Goal: Information Seeking & Learning: Learn about a topic

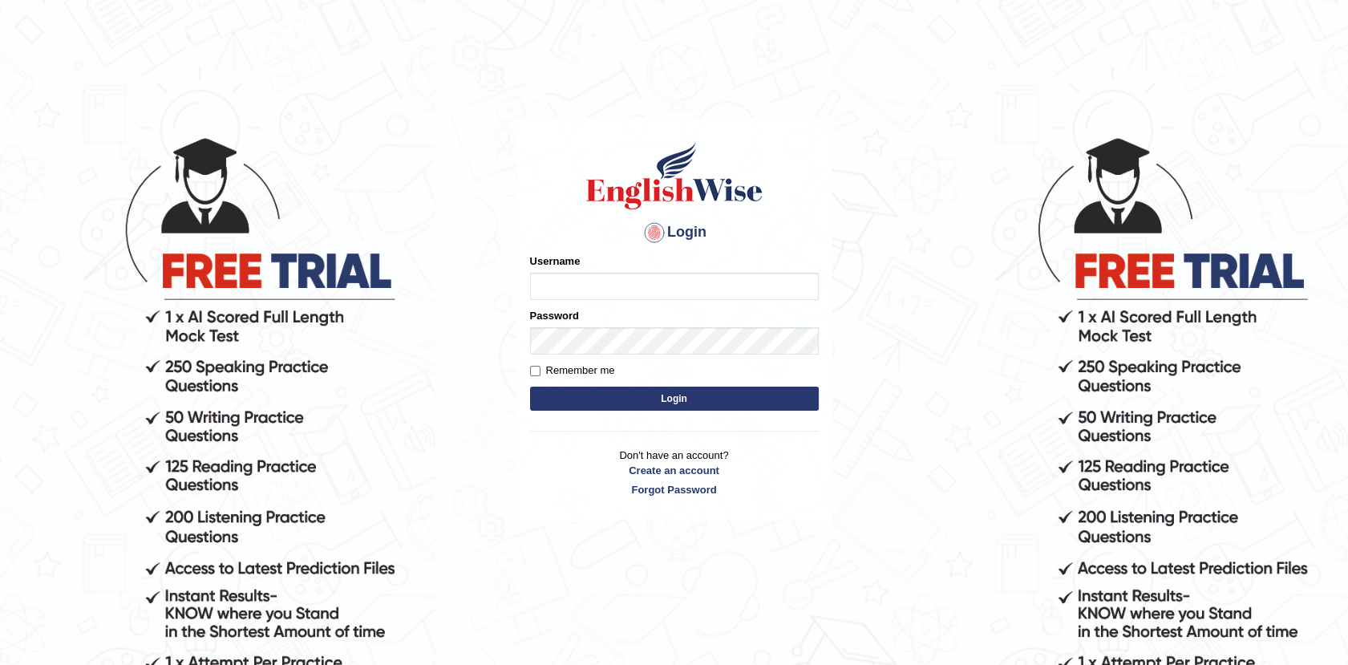
type input "Afreen11"
click at [675, 399] on button "Login" at bounding box center [674, 399] width 289 height 24
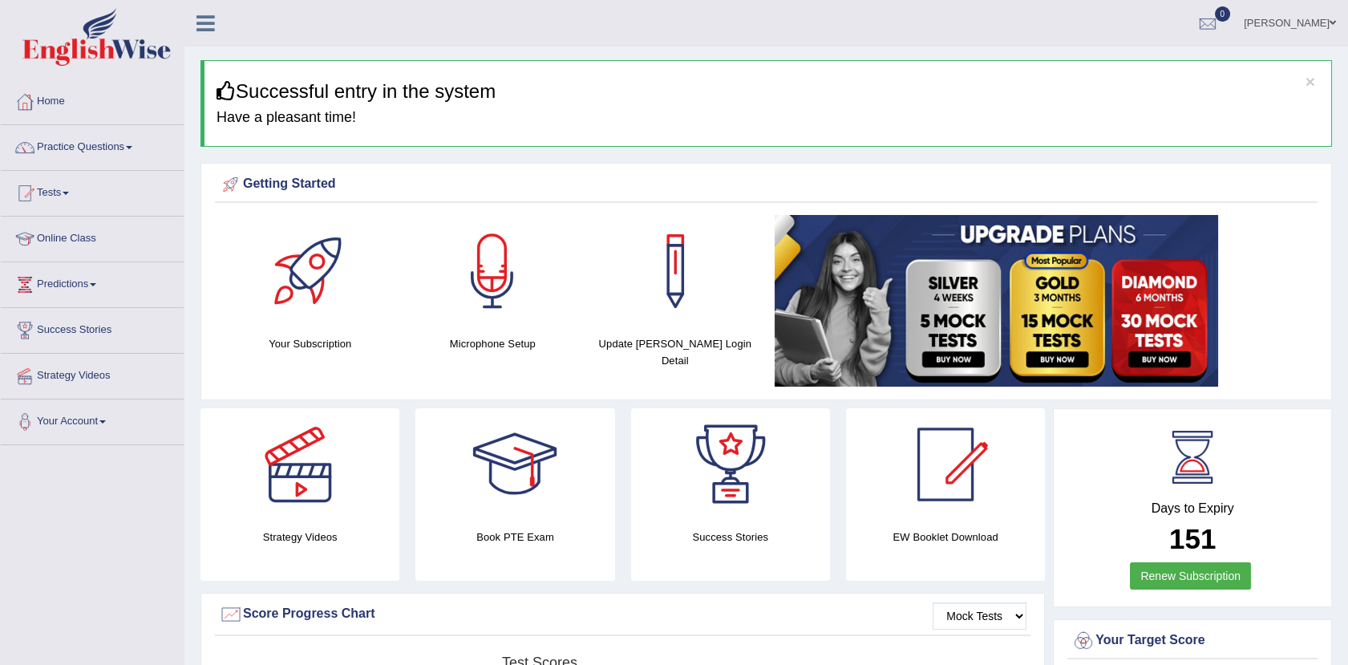
click at [120, 152] on link "Practice Questions" at bounding box center [92, 145] width 183 height 40
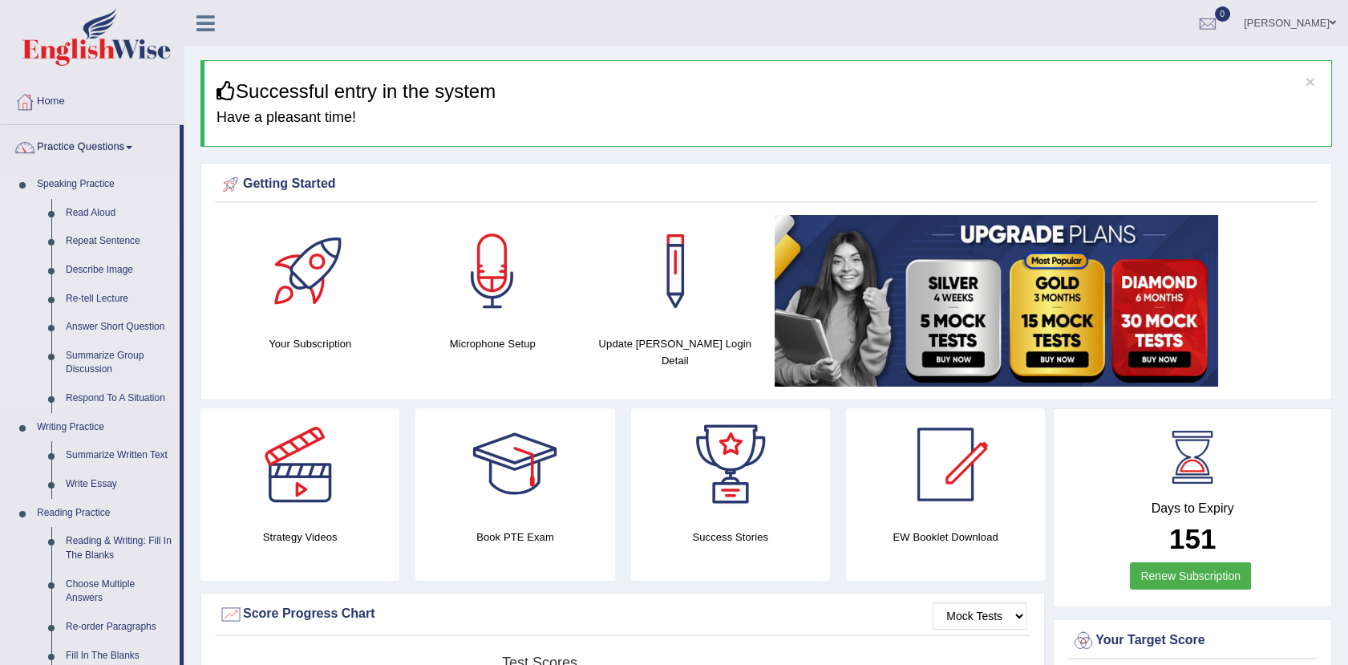
click at [95, 238] on link "Repeat Sentence" at bounding box center [119, 241] width 121 height 29
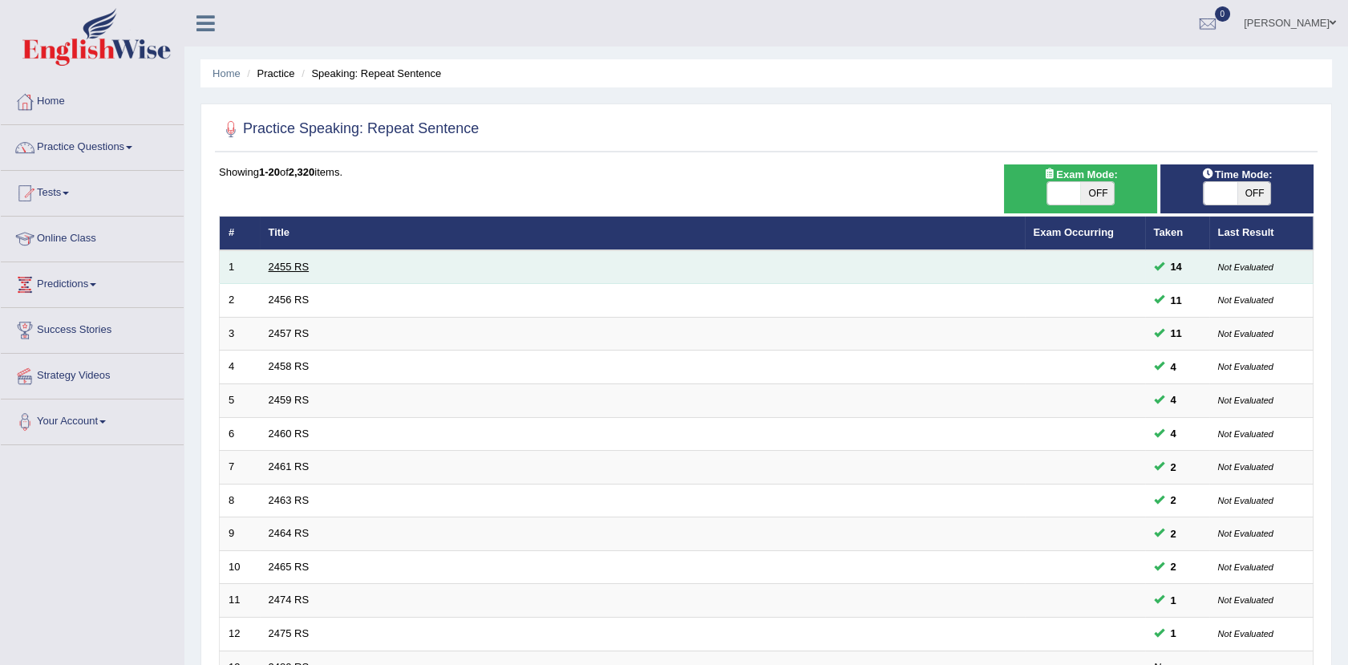
click at [289, 265] on link "2455 RS" at bounding box center [289, 267] width 41 height 12
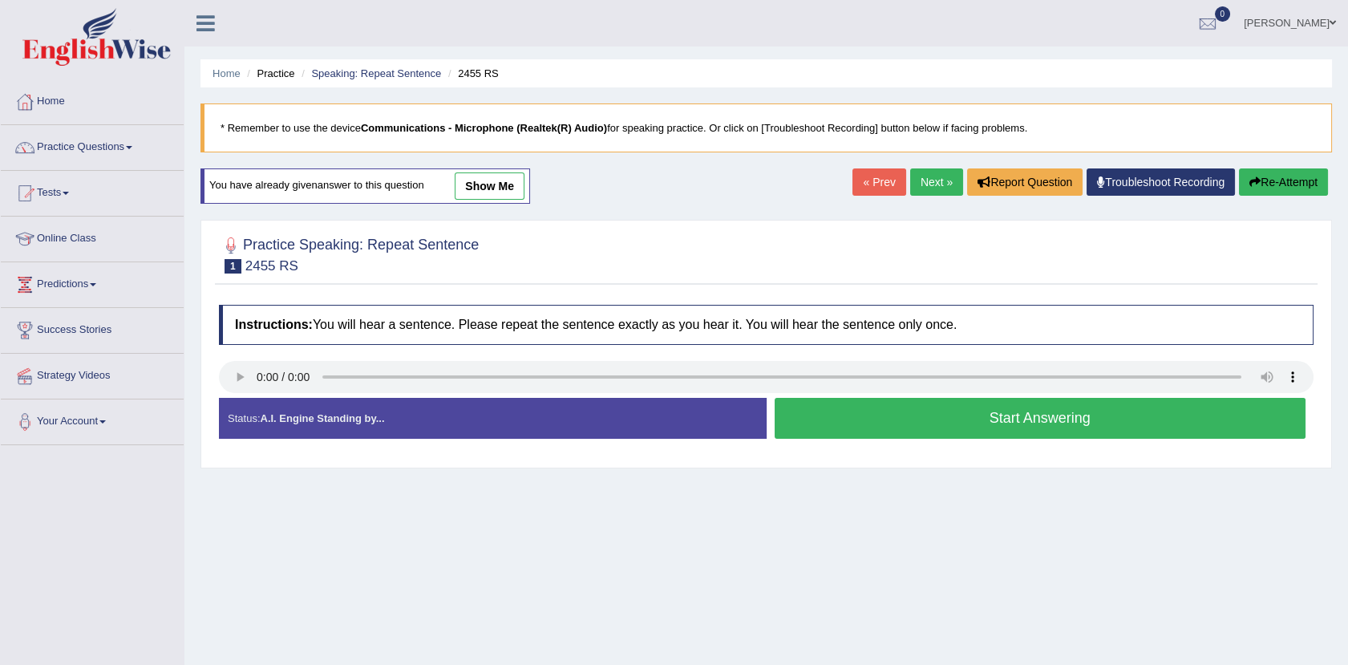
click at [848, 417] on button "Start Answering" at bounding box center [1041, 418] width 532 height 41
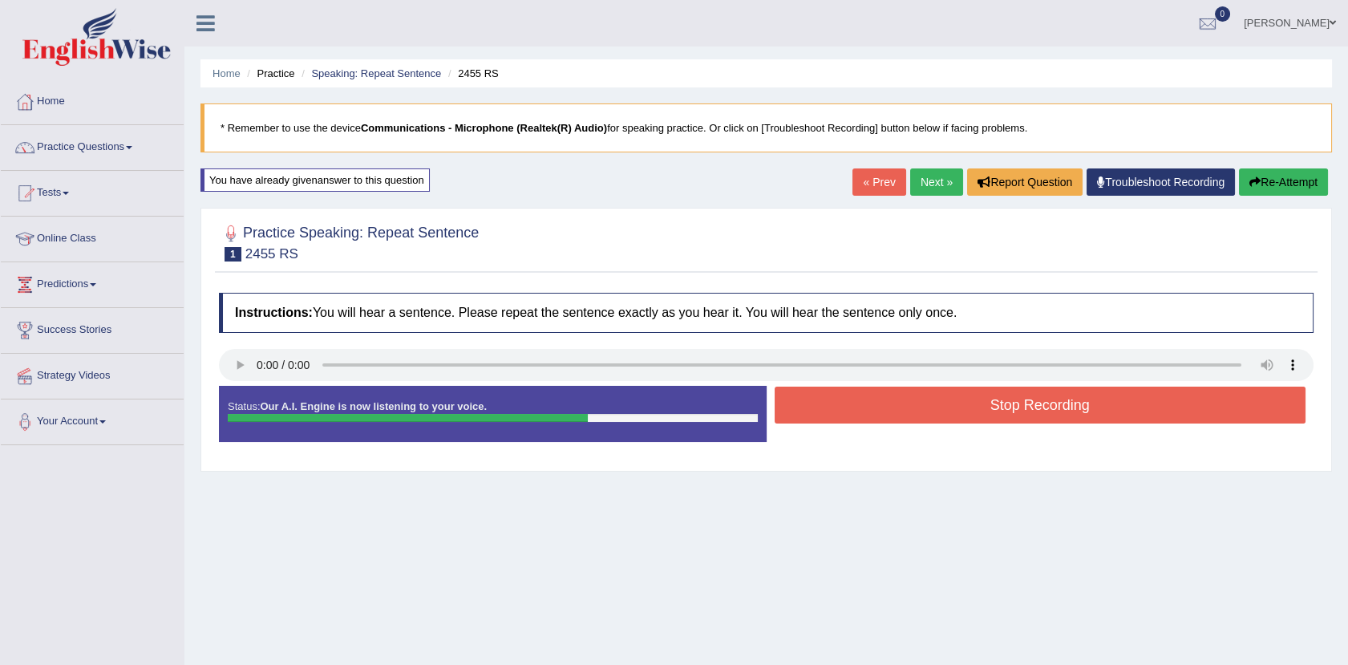
click at [848, 417] on button "Stop Recording" at bounding box center [1041, 405] width 532 height 37
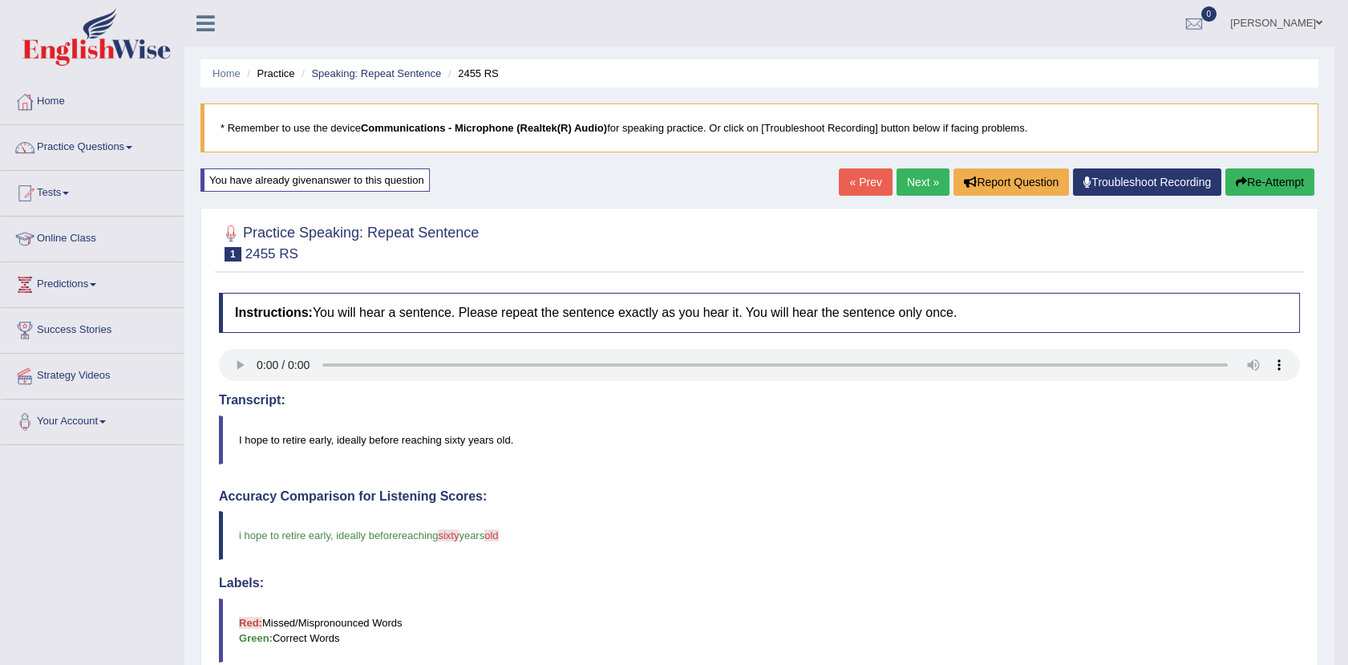
click at [910, 183] on link "Next »" at bounding box center [923, 181] width 53 height 27
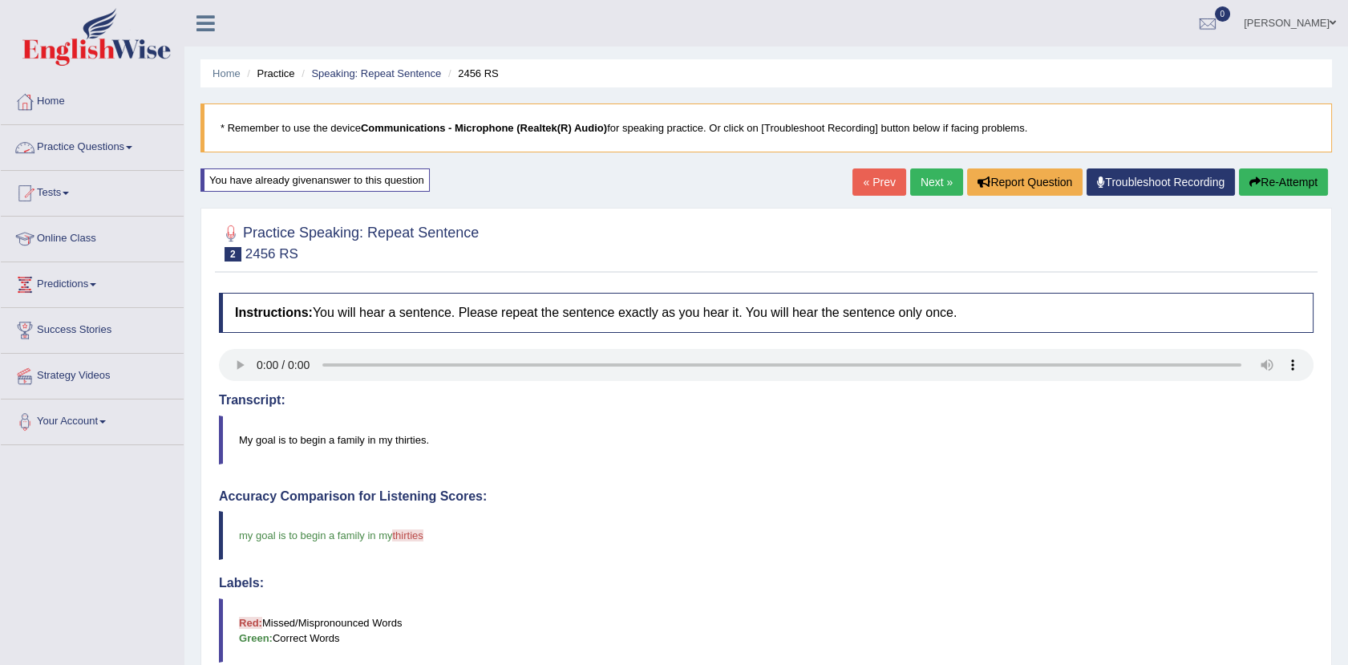
click at [103, 136] on link "Practice Questions" at bounding box center [92, 145] width 183 height 40
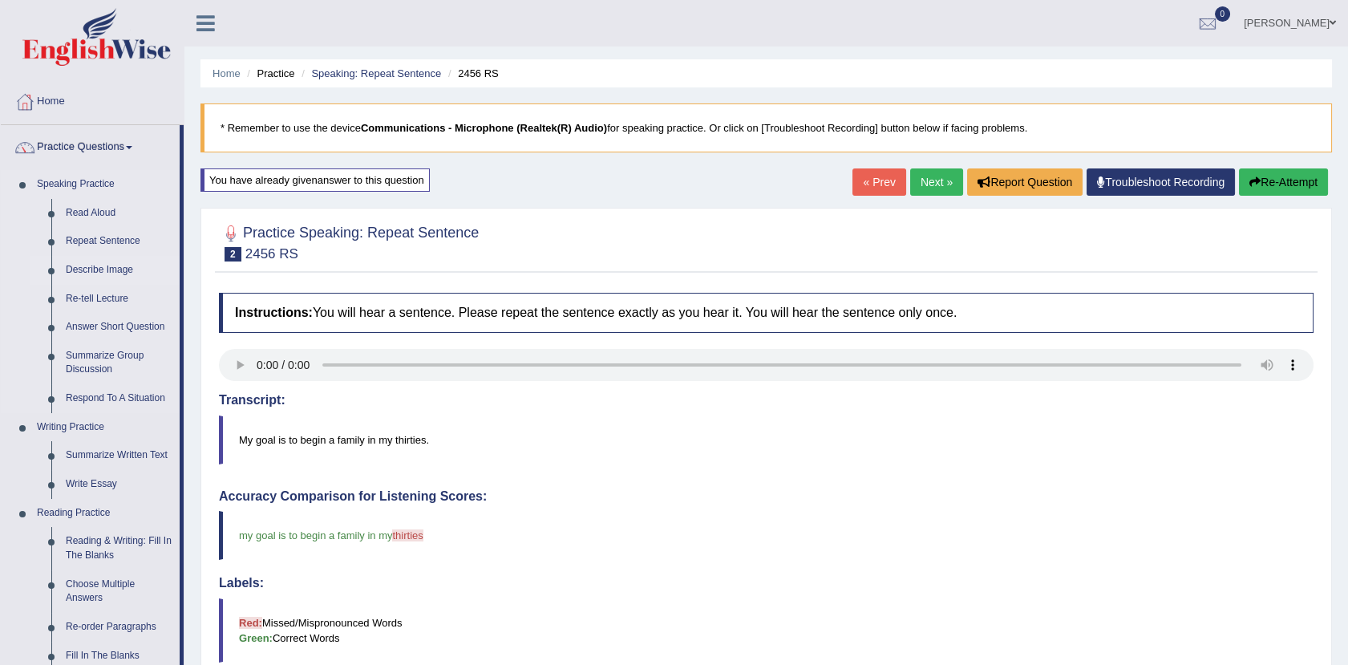
click at [83, 270] on link "Describe Image" at bounding box center [119, 270] width 121 height 29
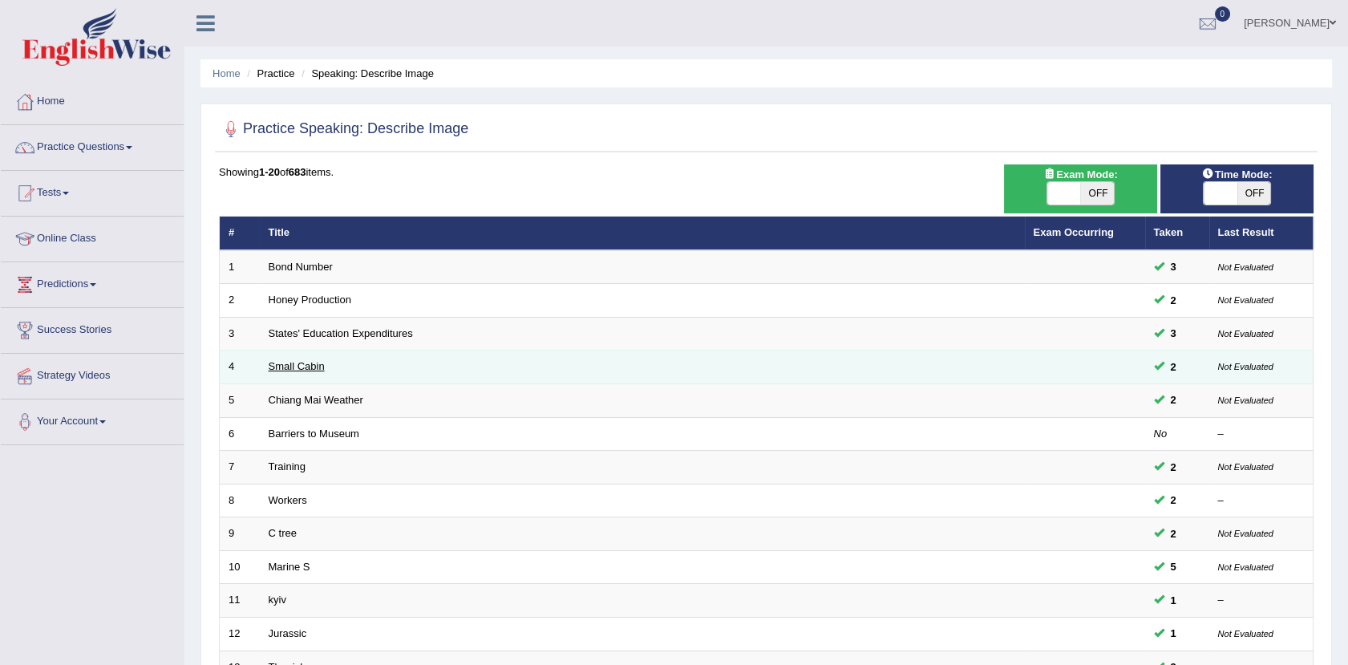
click at [285, 366] on link "Small Cabin" at bounding box center [297, 366] width 56 height 12
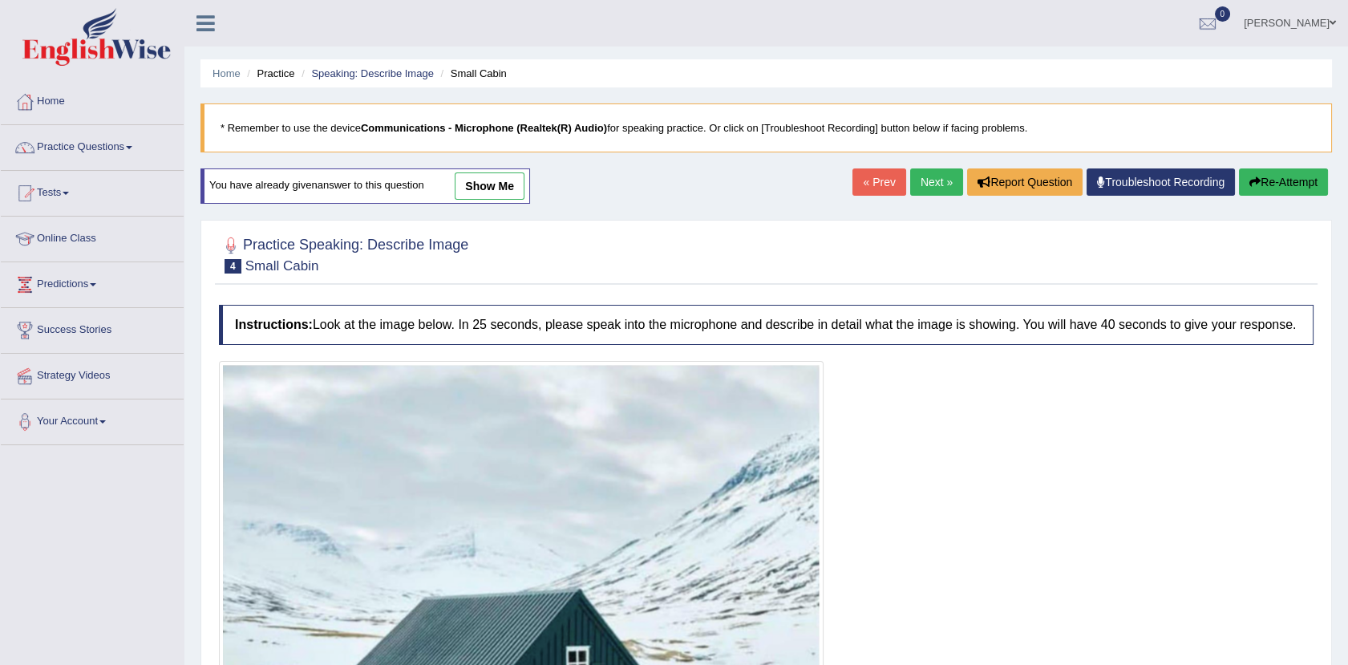
click at [503, 183] on link "show me" at bounding box center [490, 185] width 70 height 27
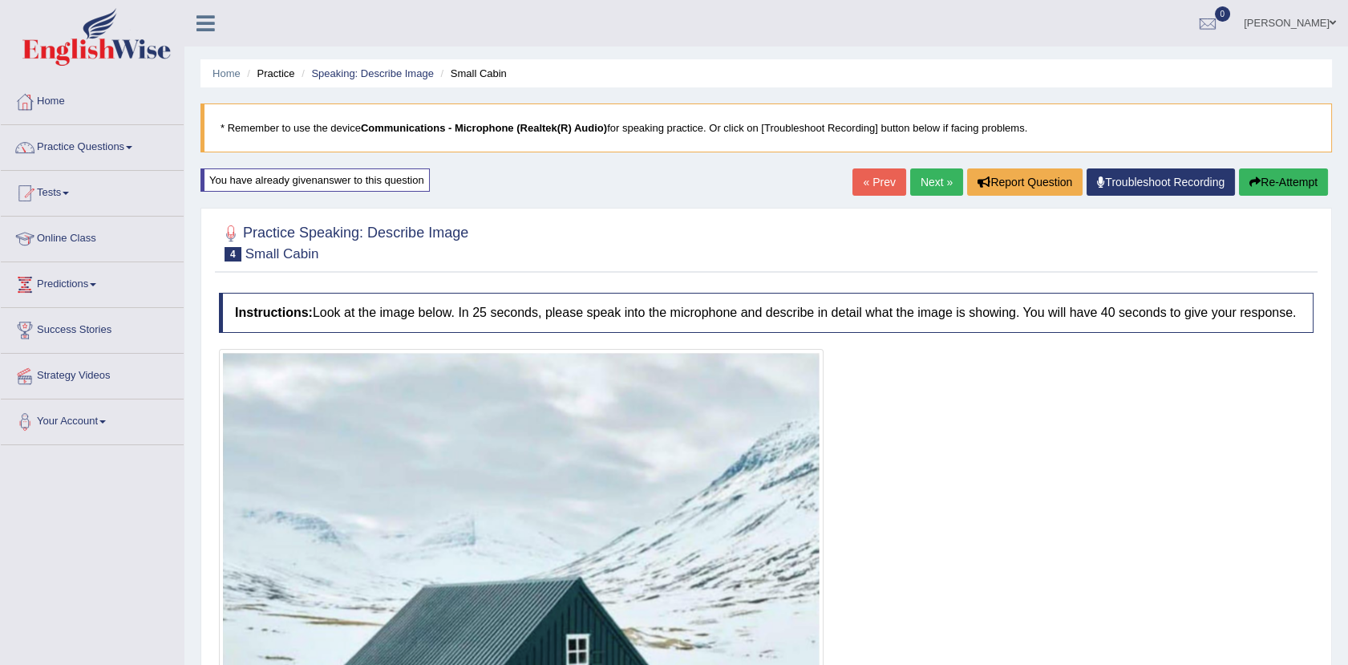
click at [926, 170] on link "Next »" at bounding box center [936, 181] width 53 height 27
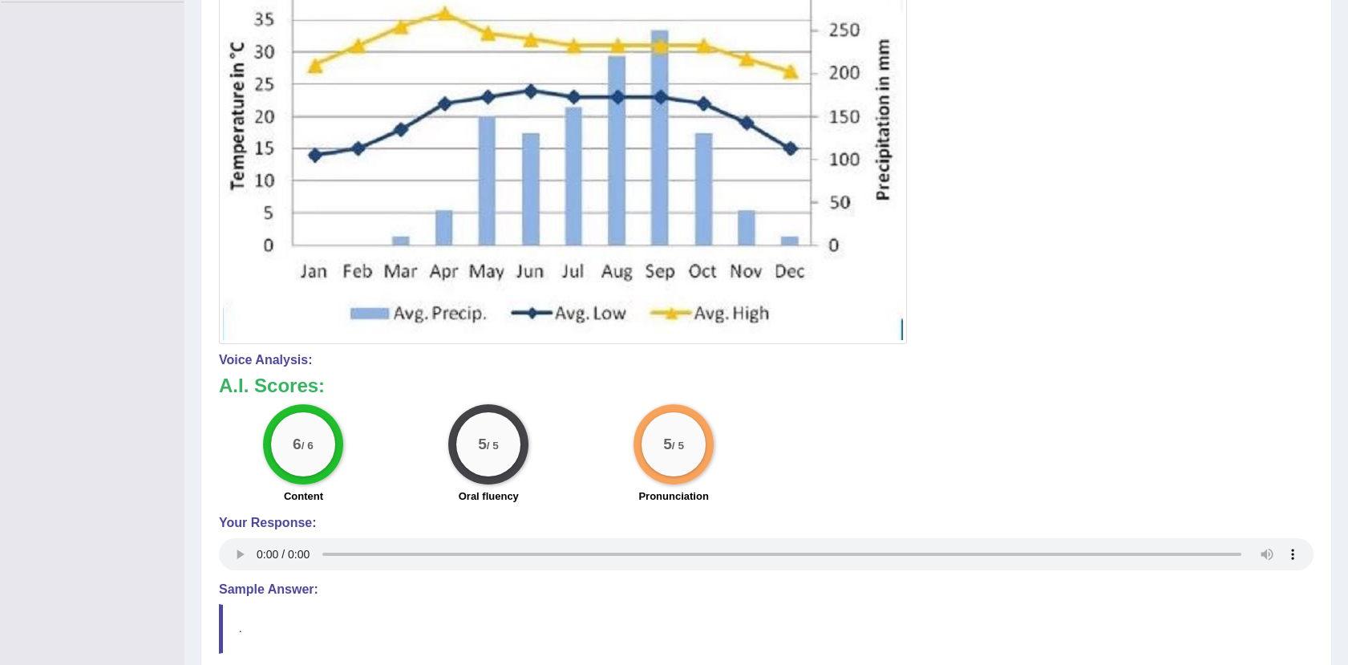
scroll to position [449, 0]
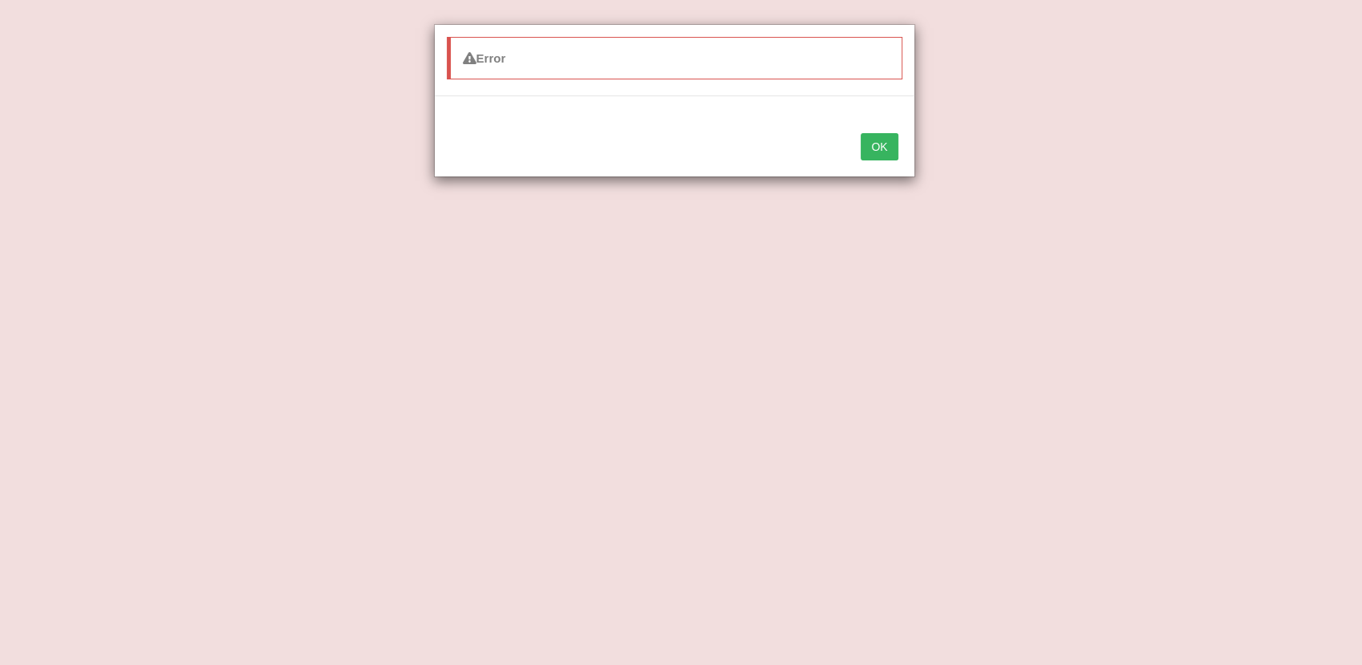
click at [891, 141] on button "OK" at bounding box center [879, 146] width 37 height 27
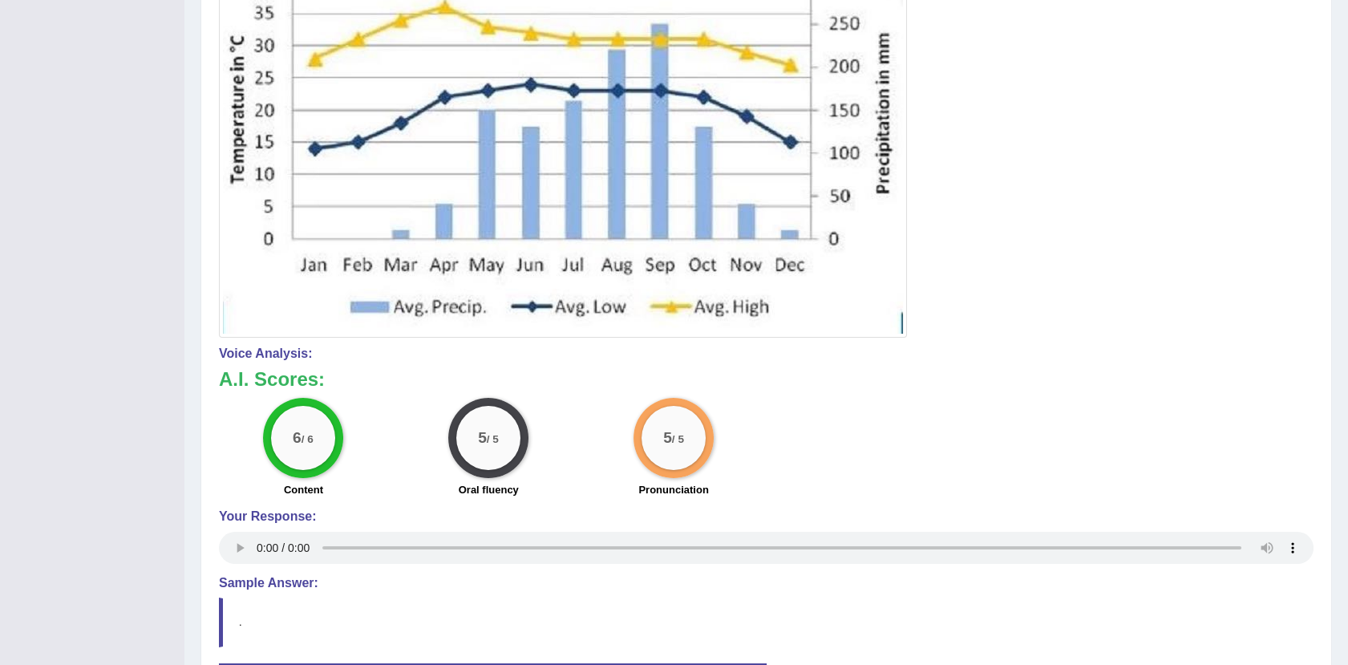
scroll to position [0, 0]
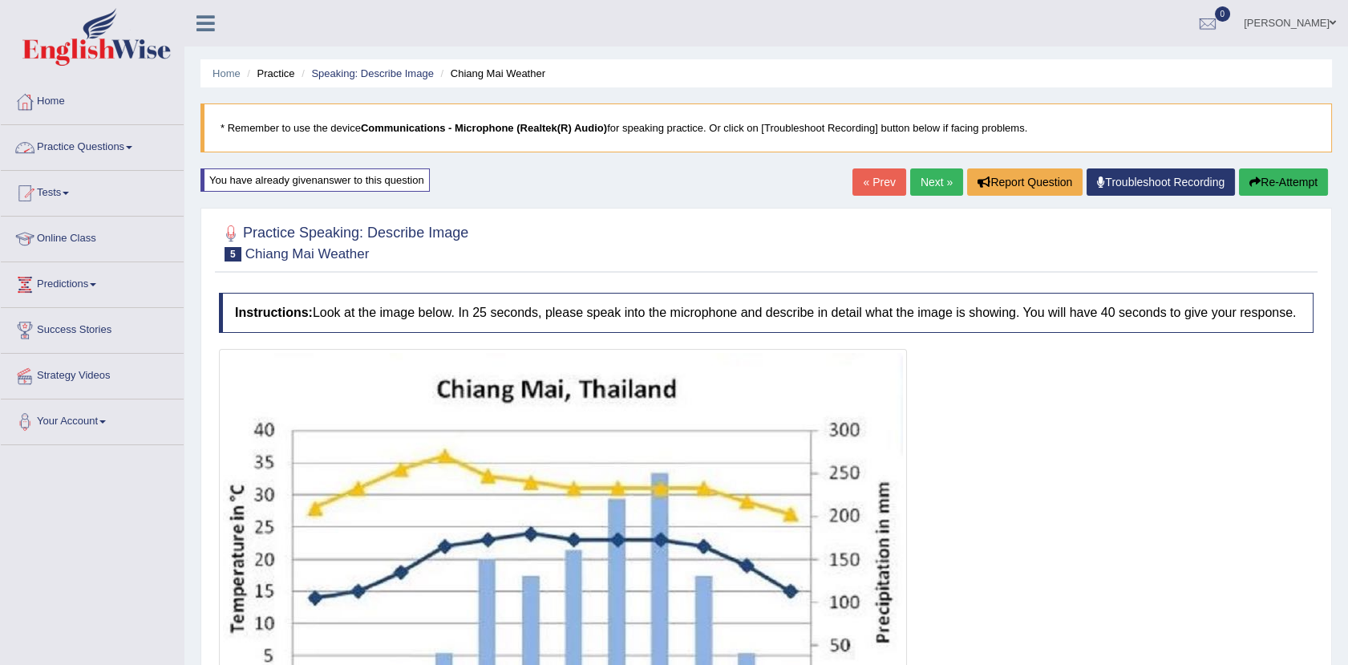
click at [58, 146] on link "Practice Questions" at bounding box center [92, 145] width 183 height 40
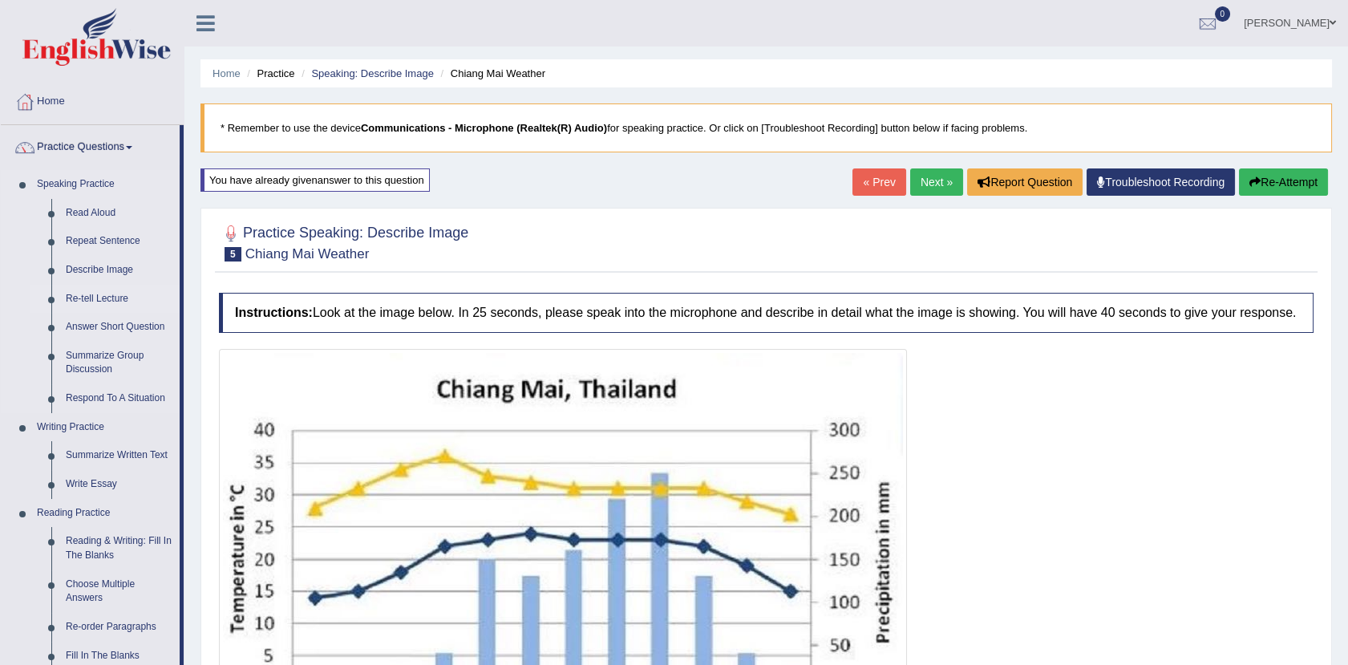
click at [99, 300] on link "Re-tell Lecture" at bounding box center [119, 299] width 121 height 29
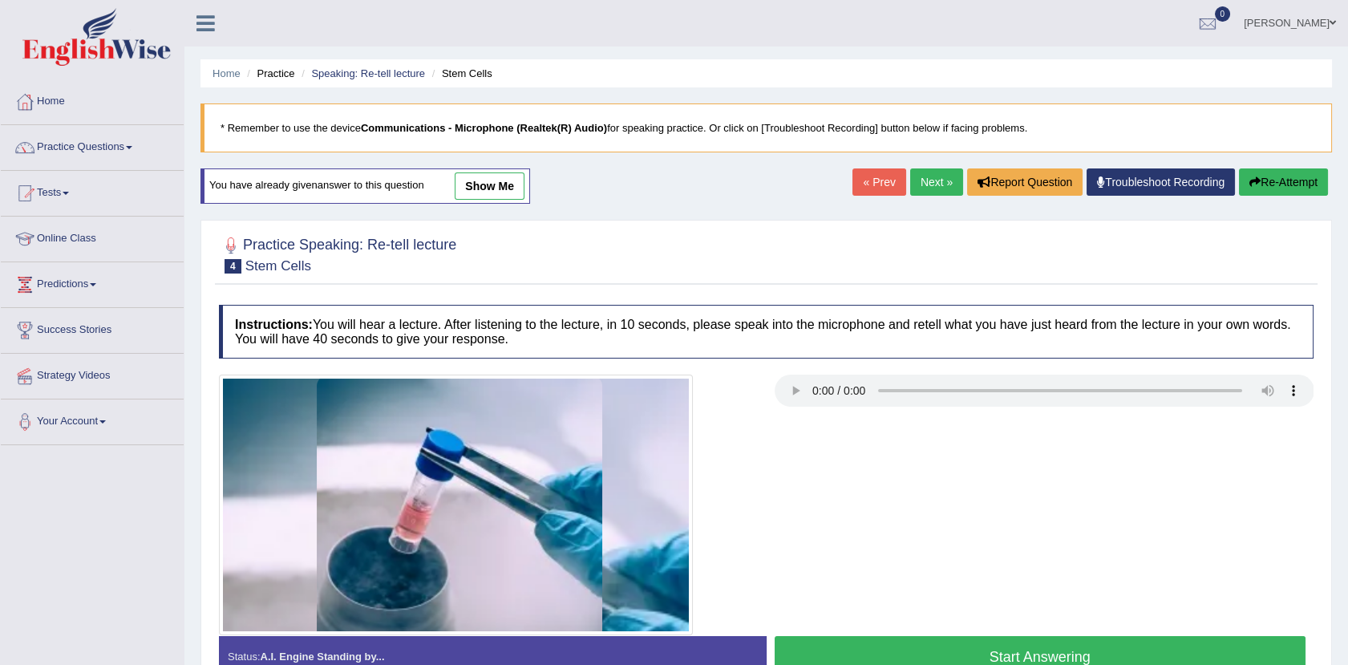
click at [500, 189] on link "show me" at bounding box center [490, 185] width 70 height 27
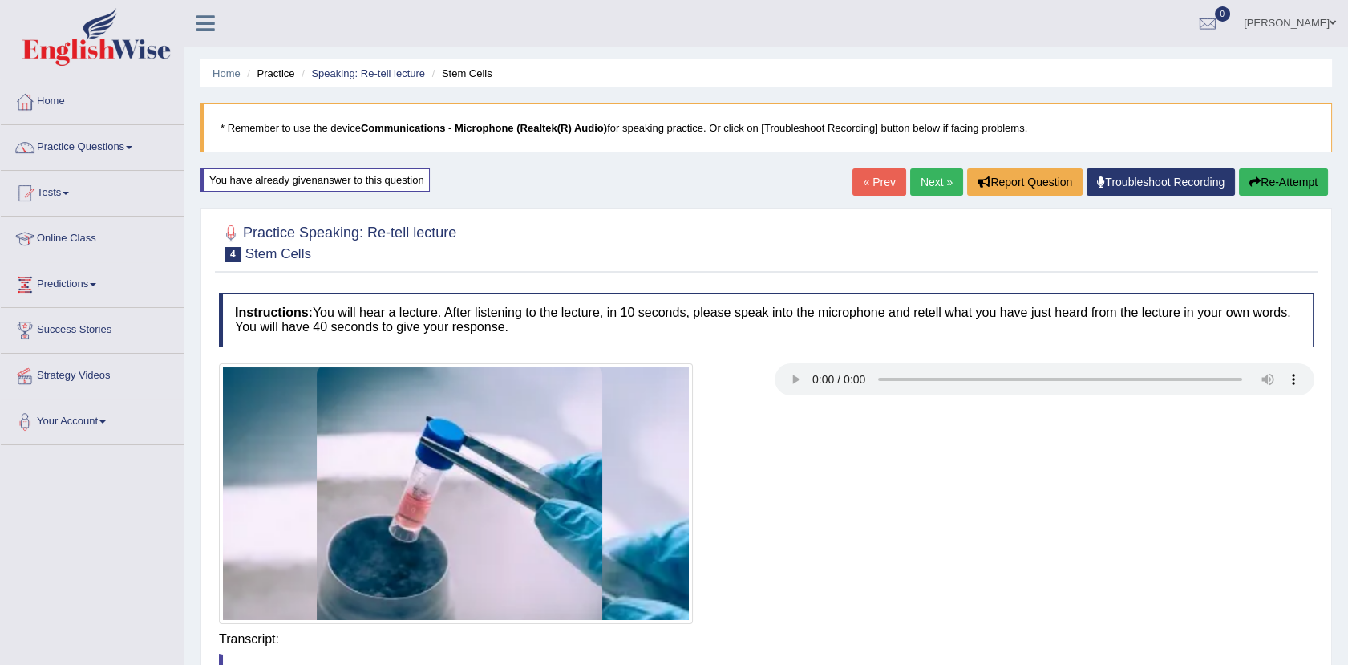
click at [500, 189] on div "Home Practice Speaking: Re-tell lecture Stem Cells * Remember to use the device…" at bounding box center [766, 633] width 1164 height 1267
click at [105, 140] on link "Practice Questions" at bounding box center [92, 145] width 183 height 40
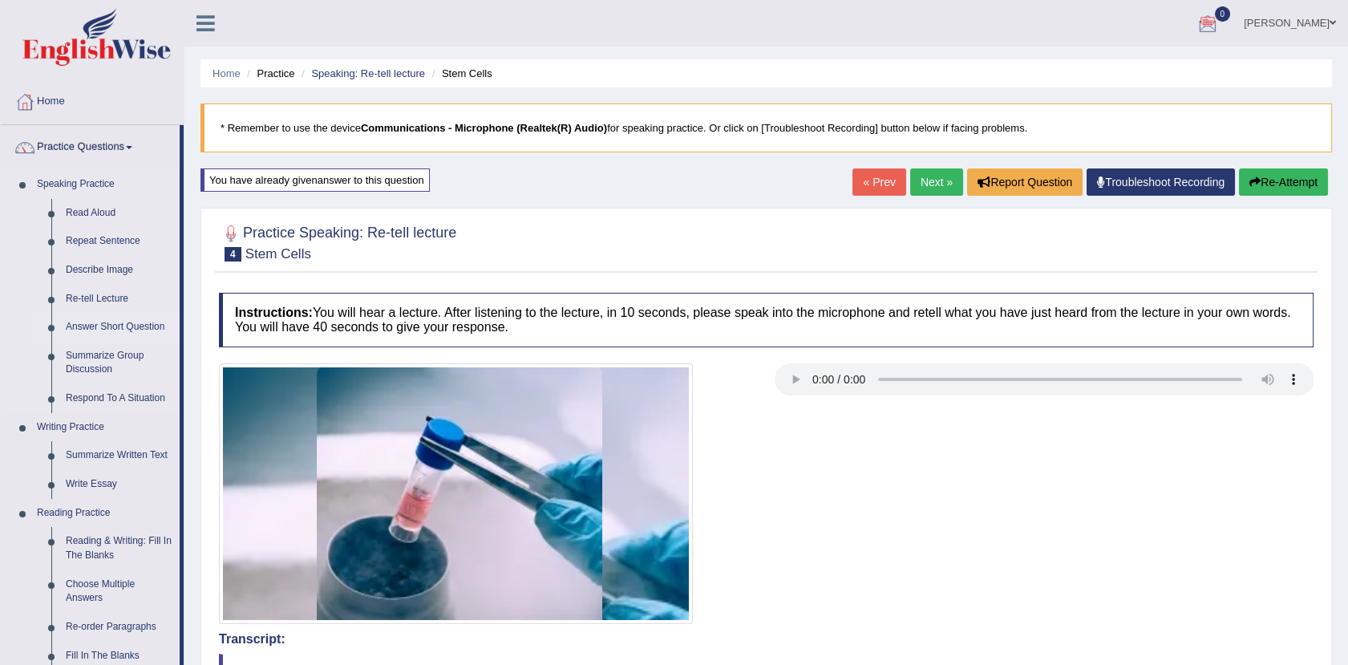
click at [129, 326] on link "Answer Short Question" at bounding box center [119, 327] width 121 height 29
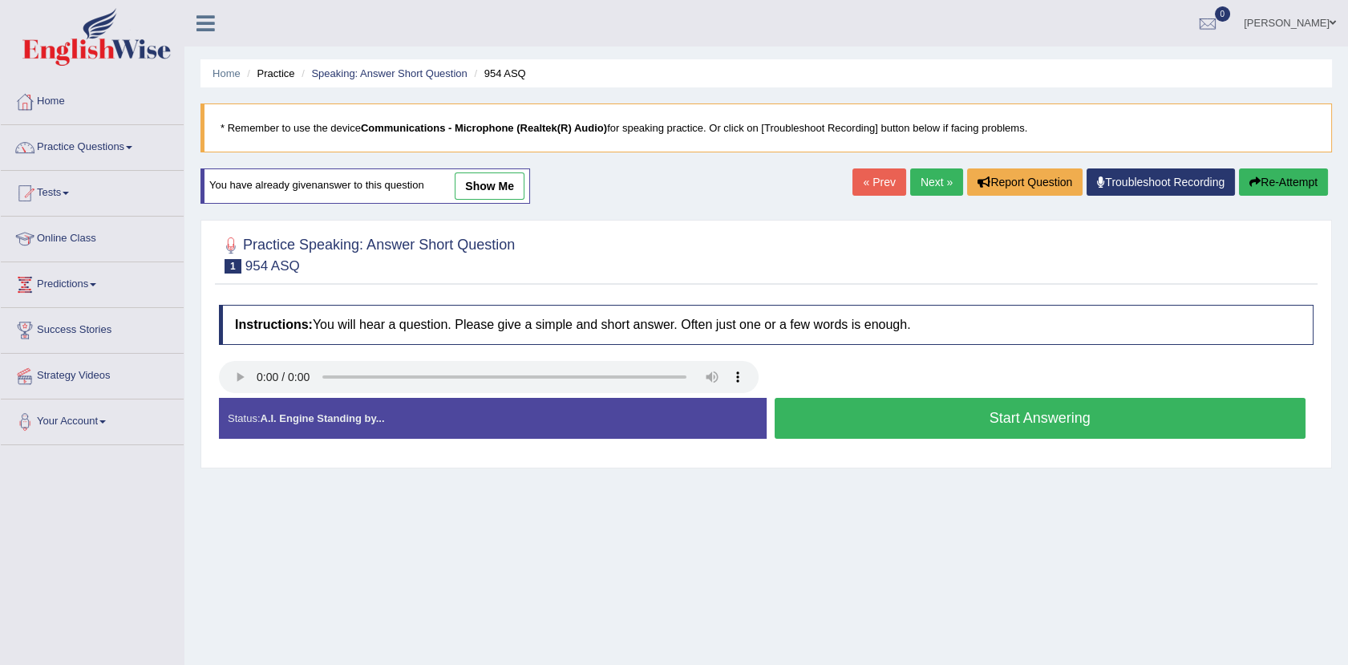
click at [1012, 420] on button "Start Answering" at bounding box center [1041, 418] width 532 height 41
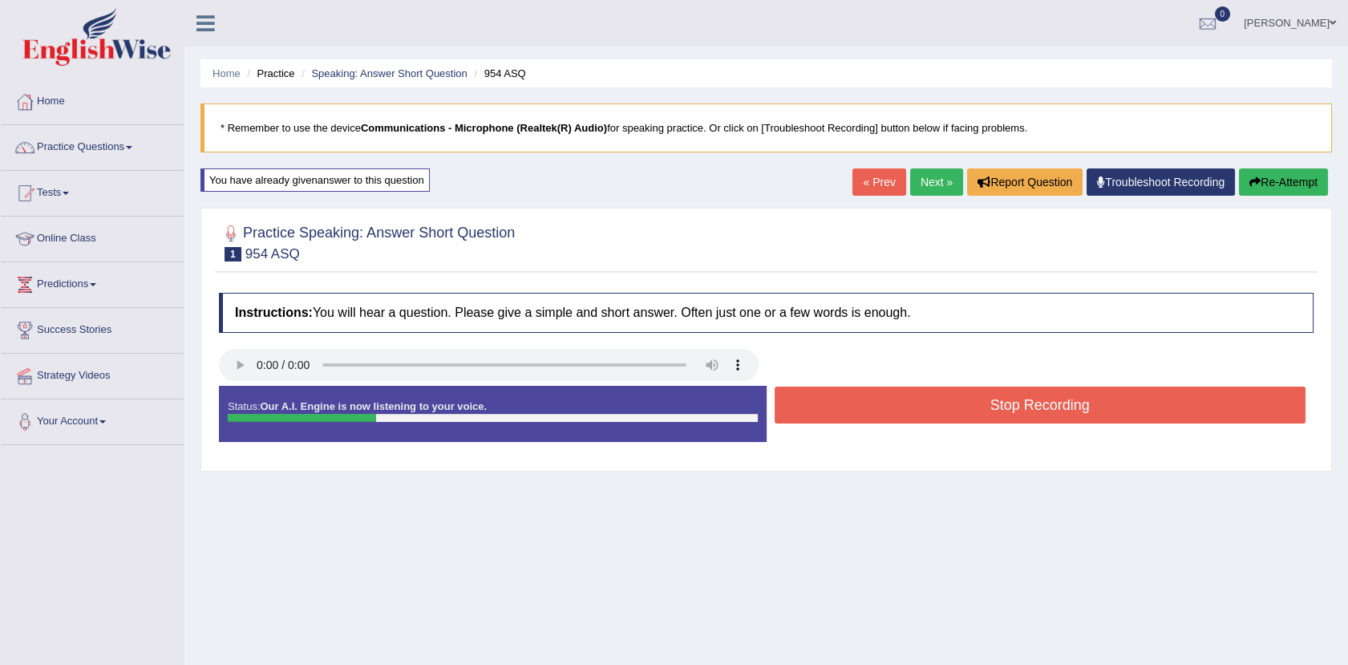
click at [1012, 420] on button "Stop Recording" at bounding box center [1041, 405] width 532 height 37
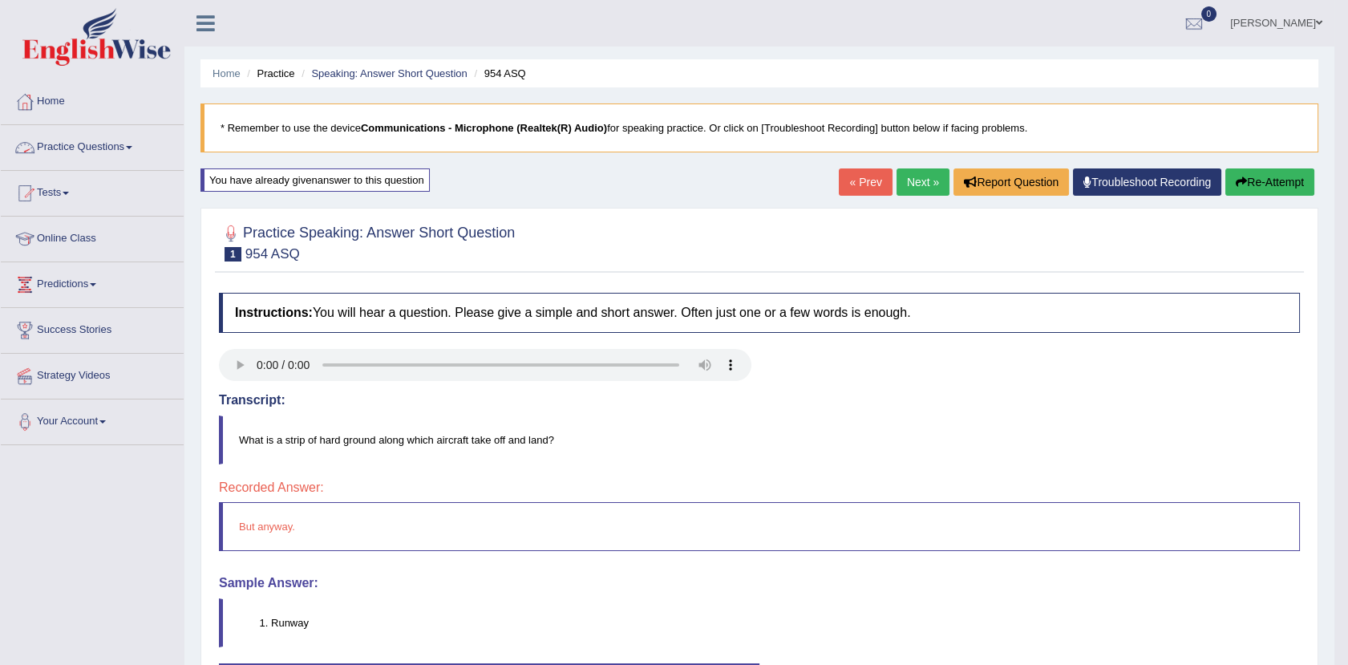
click at [115, 144] on link "Practice Questions" at bounding box center [92, 145] width 183 height 40
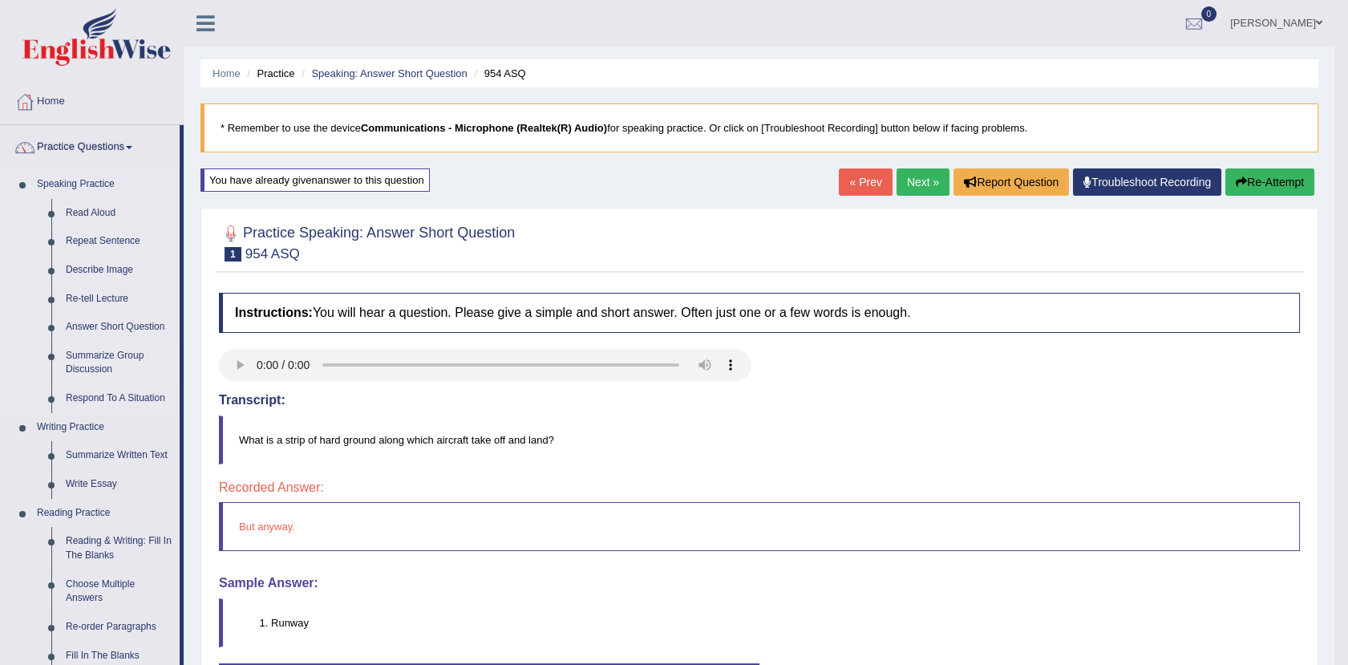
click at [99, 356] on link "Summarize Group Discussion" at bounding box center [119, 363] width 121 height 43
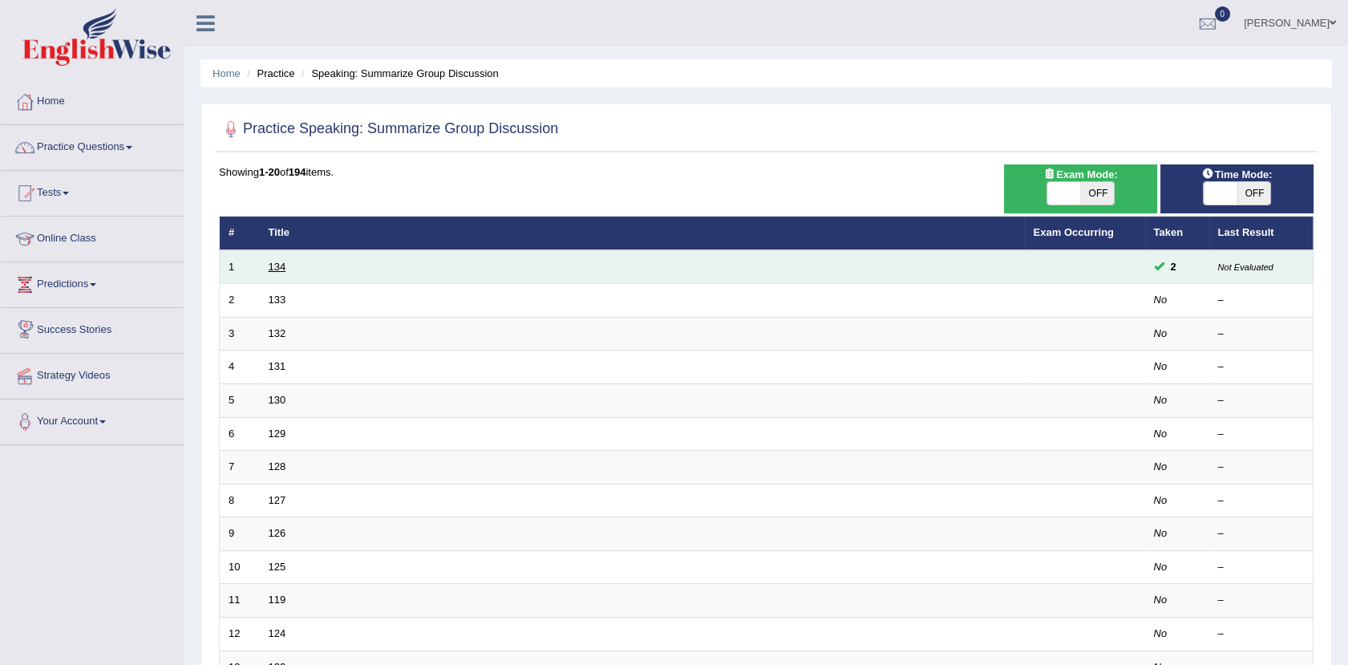
click at [282, 270] on link "134" at bounding box center [278, 267] width 18 height 12
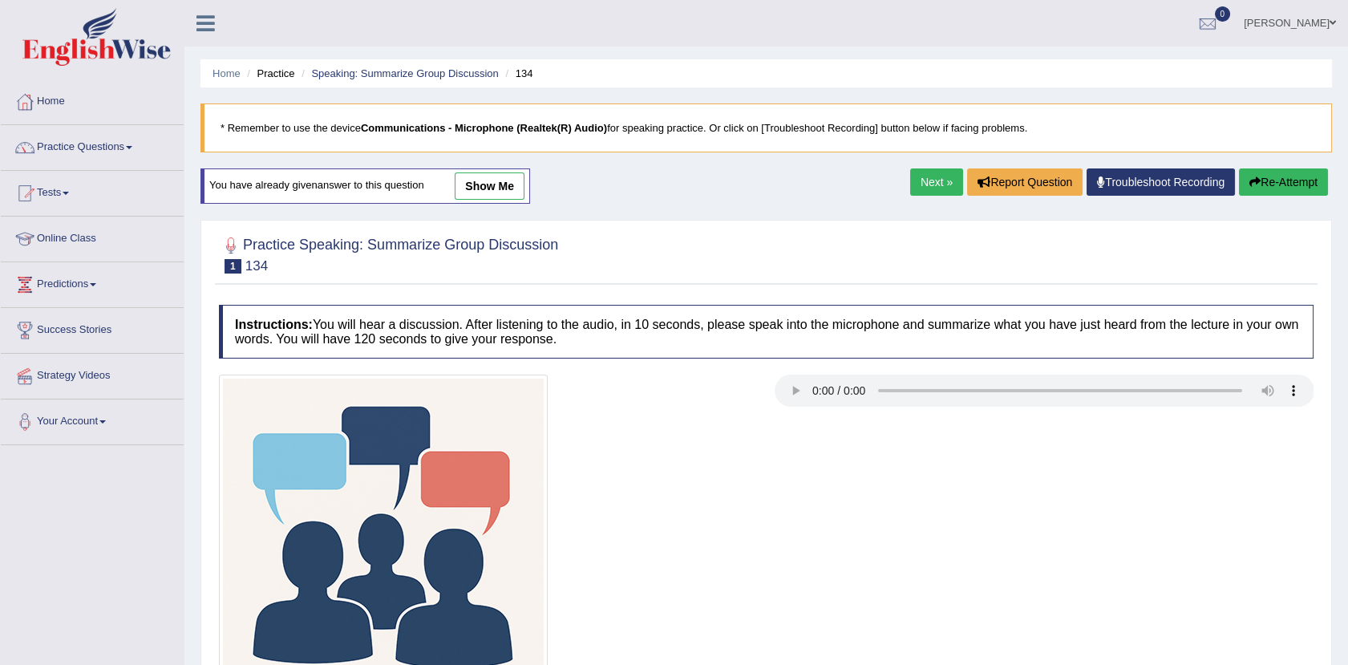
click at [494, 188] on link "show me" at bounding box center [490, 185] width 70 height 27
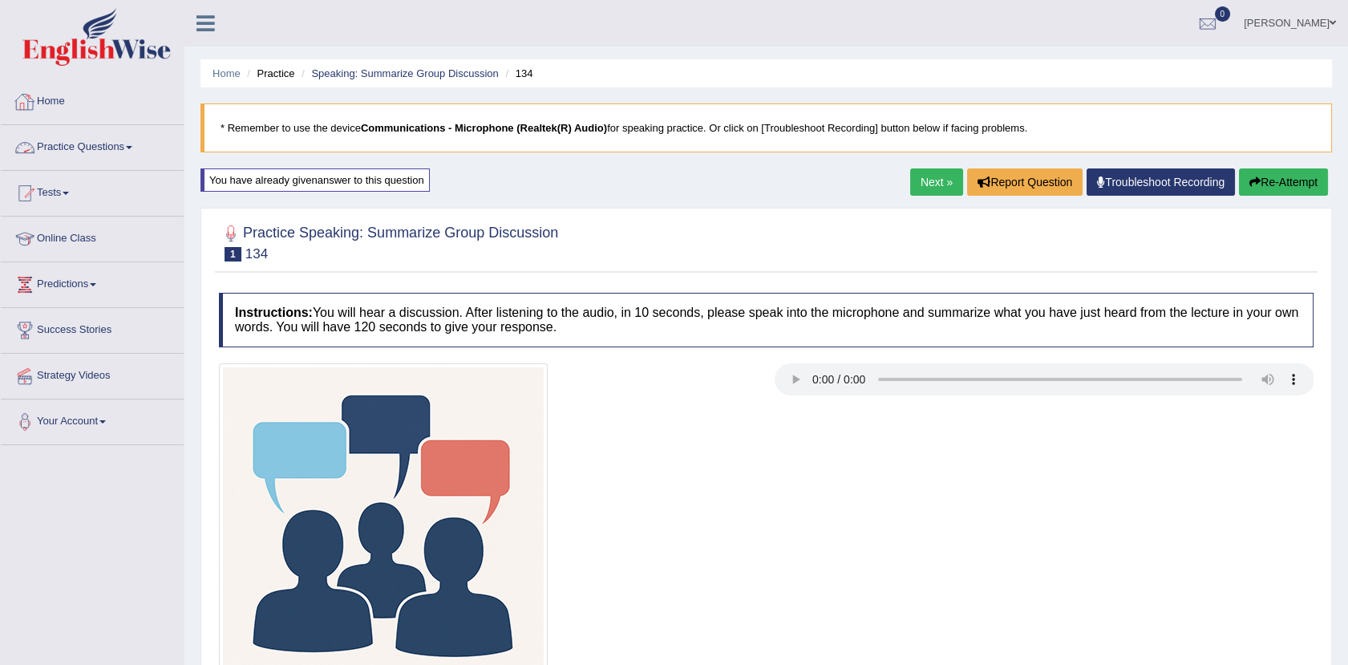
click at [103, 140] on link "Practice Questions" at bounding box center [92, 145] width 183 height 40
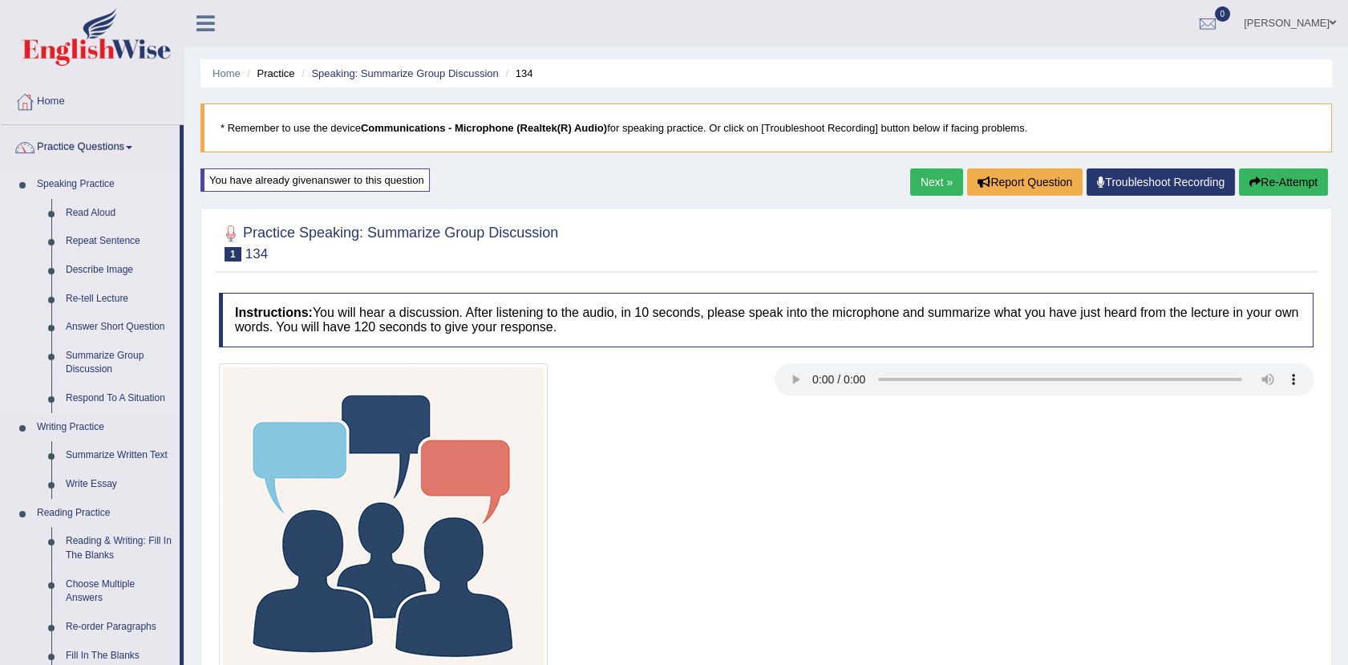
click at [136, 402] on link "Respond To A Situation" at bounding box center [119, 398] width 121 height 29
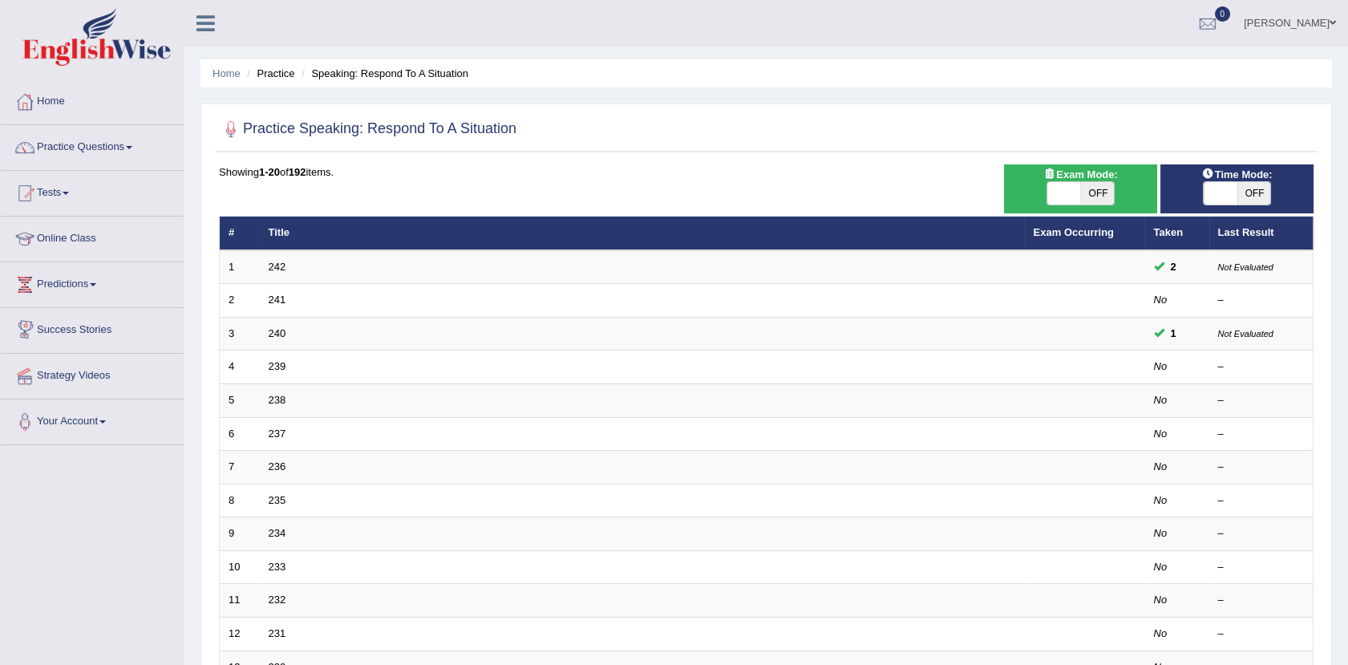
click at [277, 262] on link "242" at bounding box center [278, 267] width 18 height 12
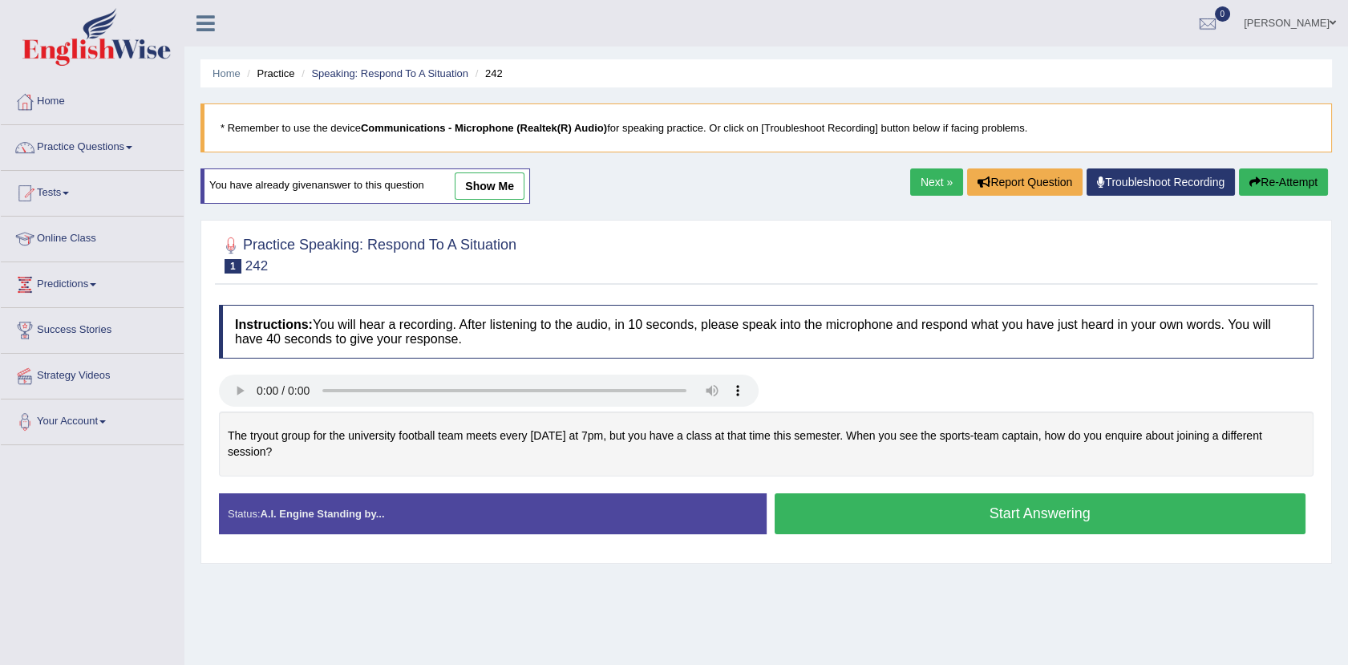
click at [471, 185] on link "show me" at bounding box center [490, 185] width 70 height 27
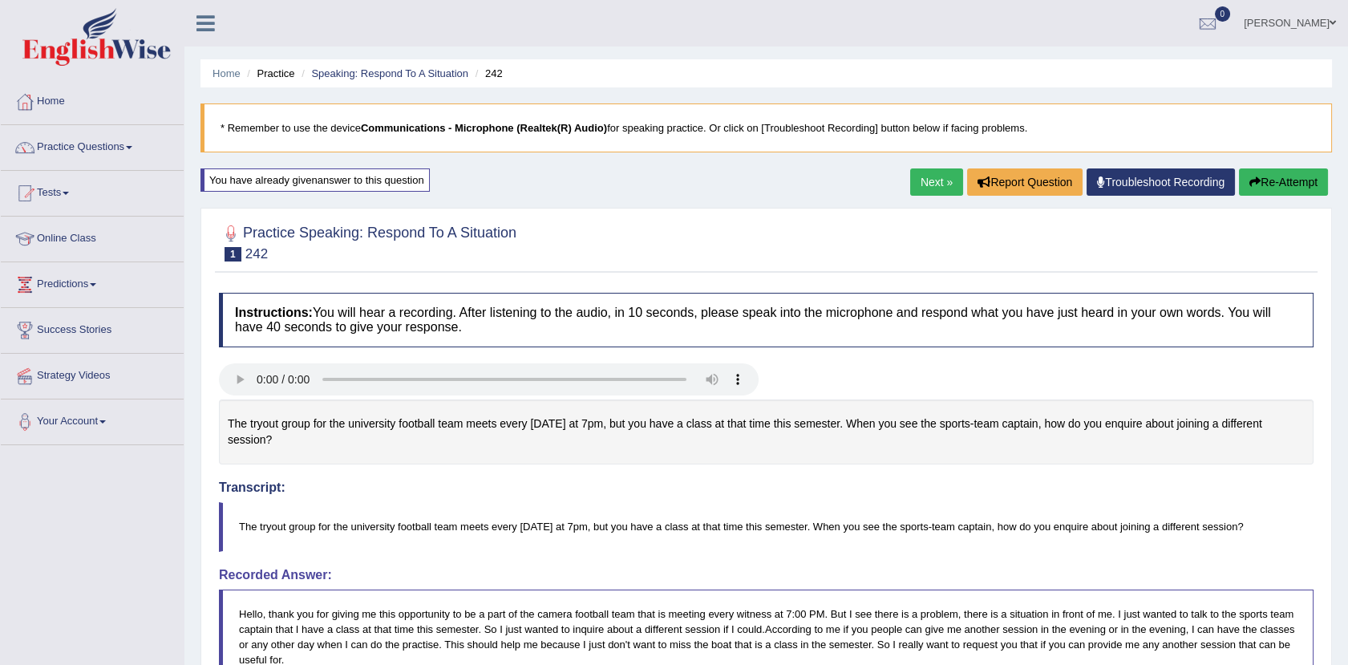
scroll to position [484, 0]
